Goal: Subscribe to service/newsletter

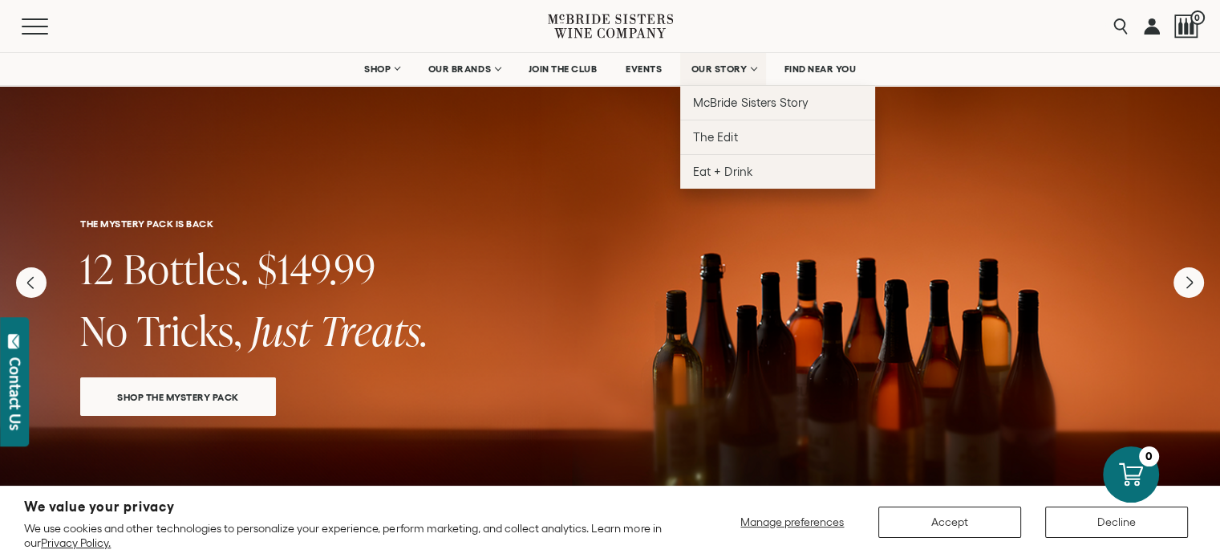
click at [713, 73] on span "OUR STORY" at bounding box center [719, 68] width 56 height 11
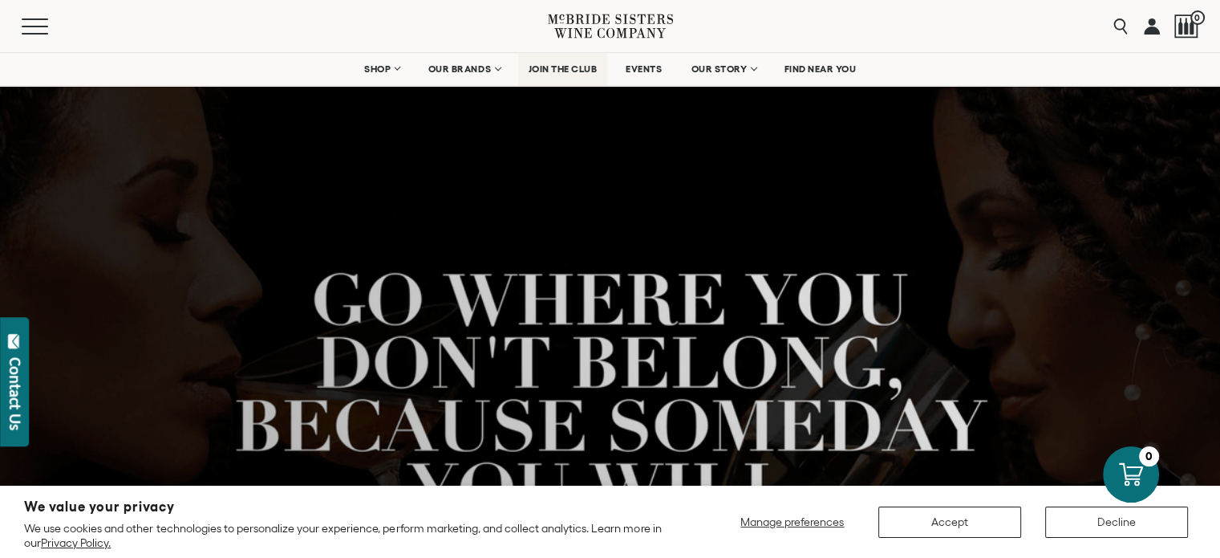
click at [555, 71] on span "JOIN THE CLUB" at bounding box center [563, 68] width 69 height 11
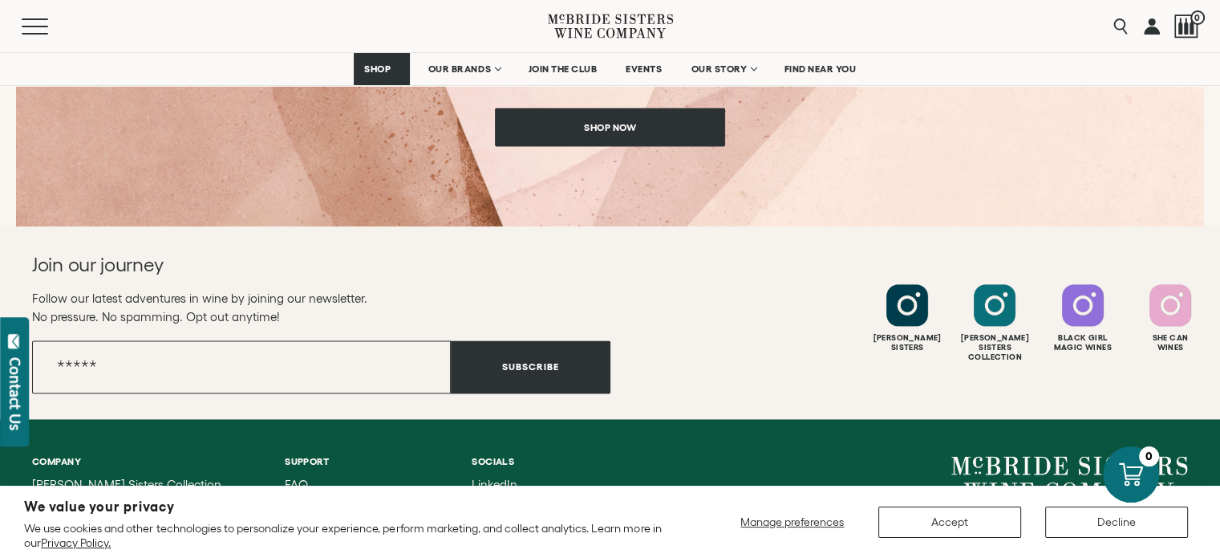
scroll to position [2335, 0]
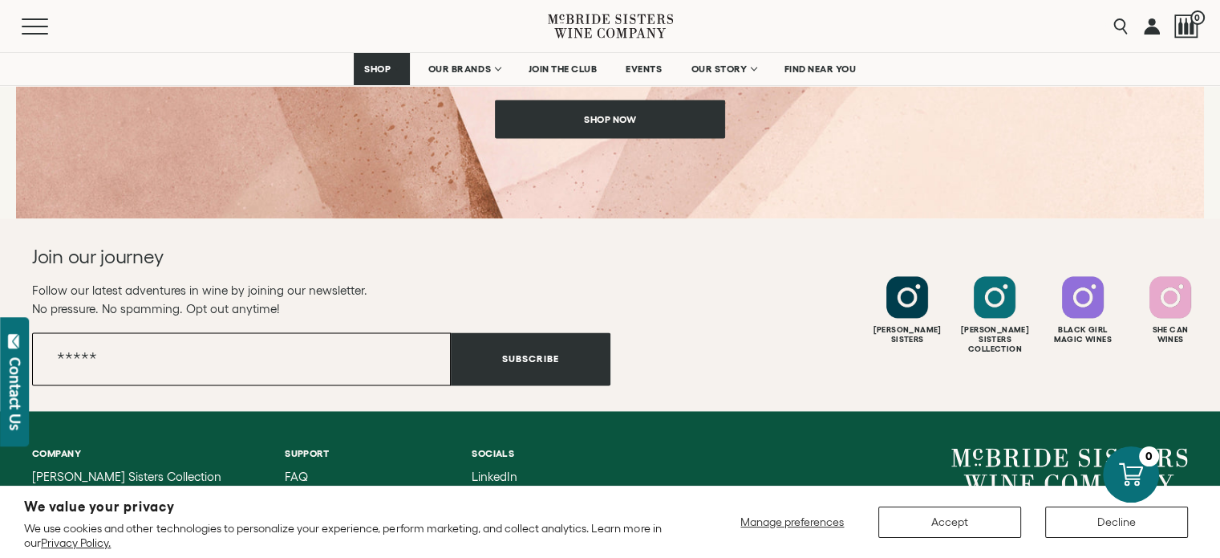
click at [91, 354] on input "Email" at bounding box center [241, 358] width 419 height 53
type input "**********"
click at [507, 359] on button "Subscribe" at bounding box center [531, 358] width 160 height 53
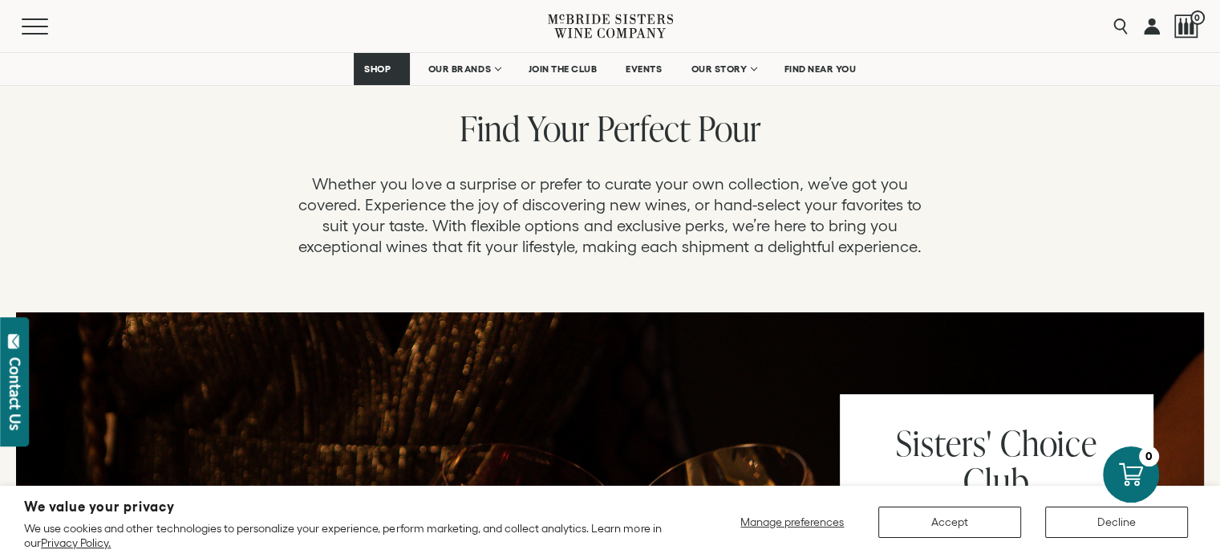
scroll to position [0, 0]
